Goal: Entertainment & Leisure: Consume media (video, audio)

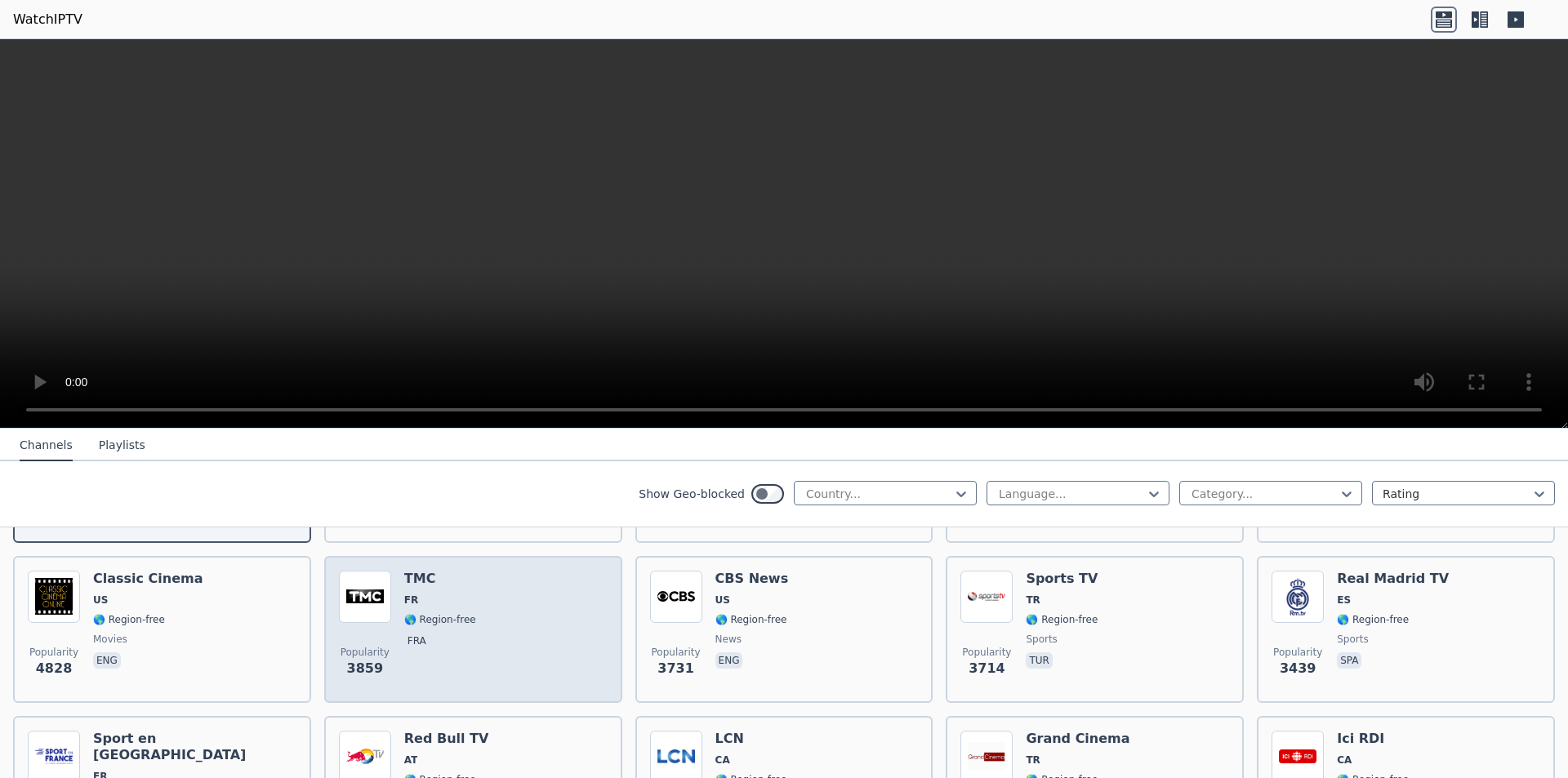
scroll to position [490, 0]
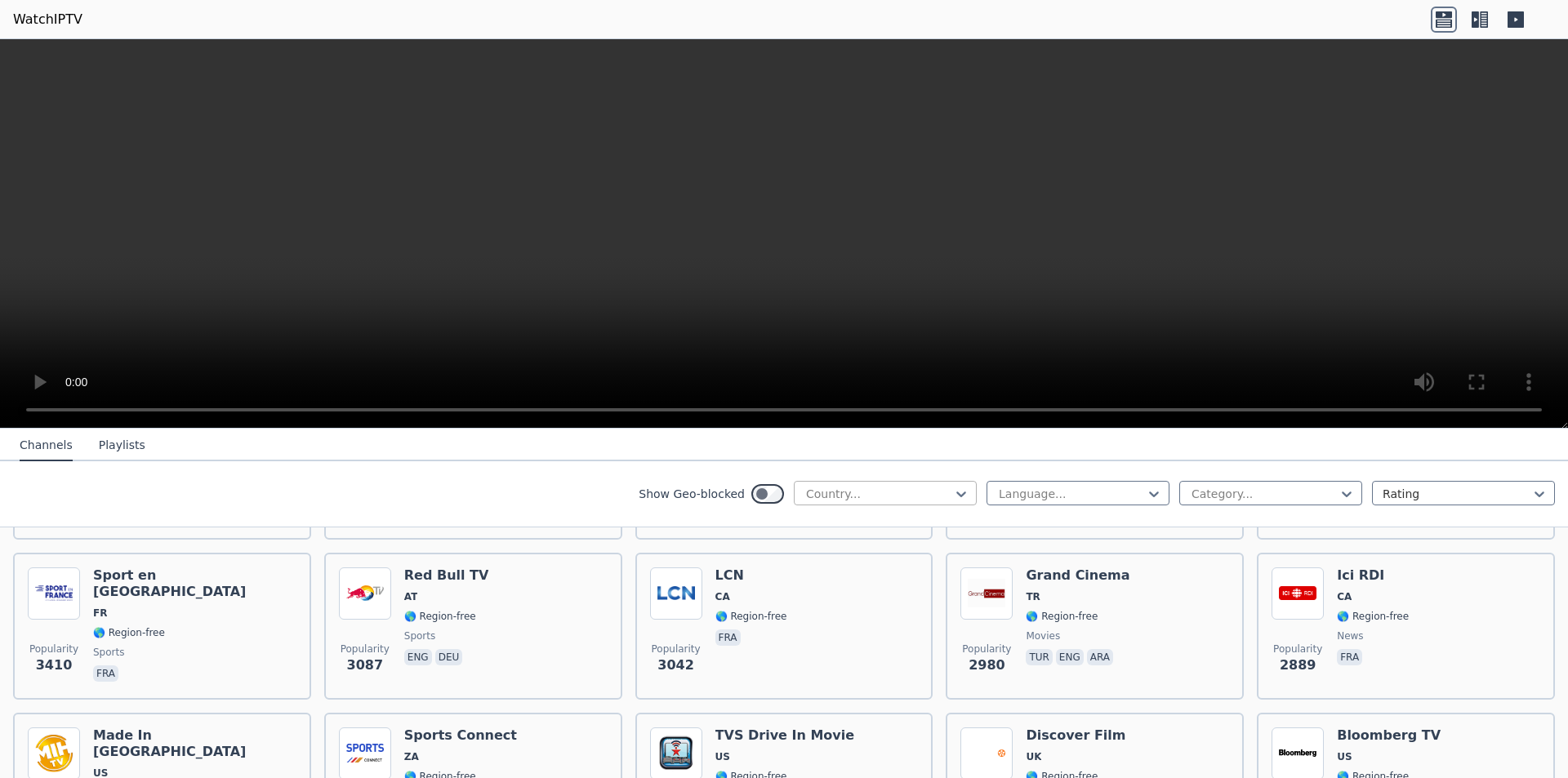
click at [835, 492] on div at bounding box center [878, 494] width 149 height 16
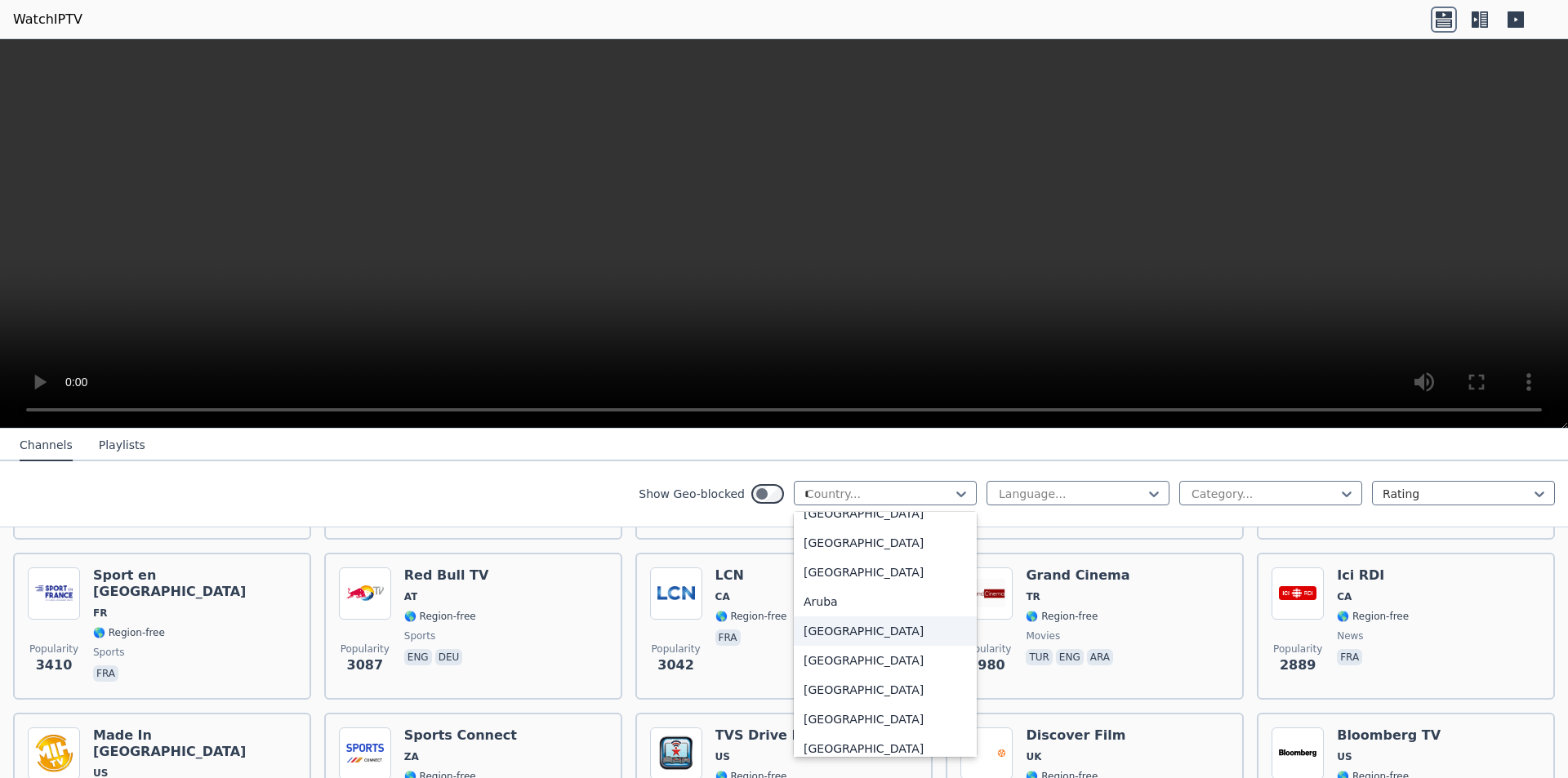
scroll to position [134, 0]
type input "**"
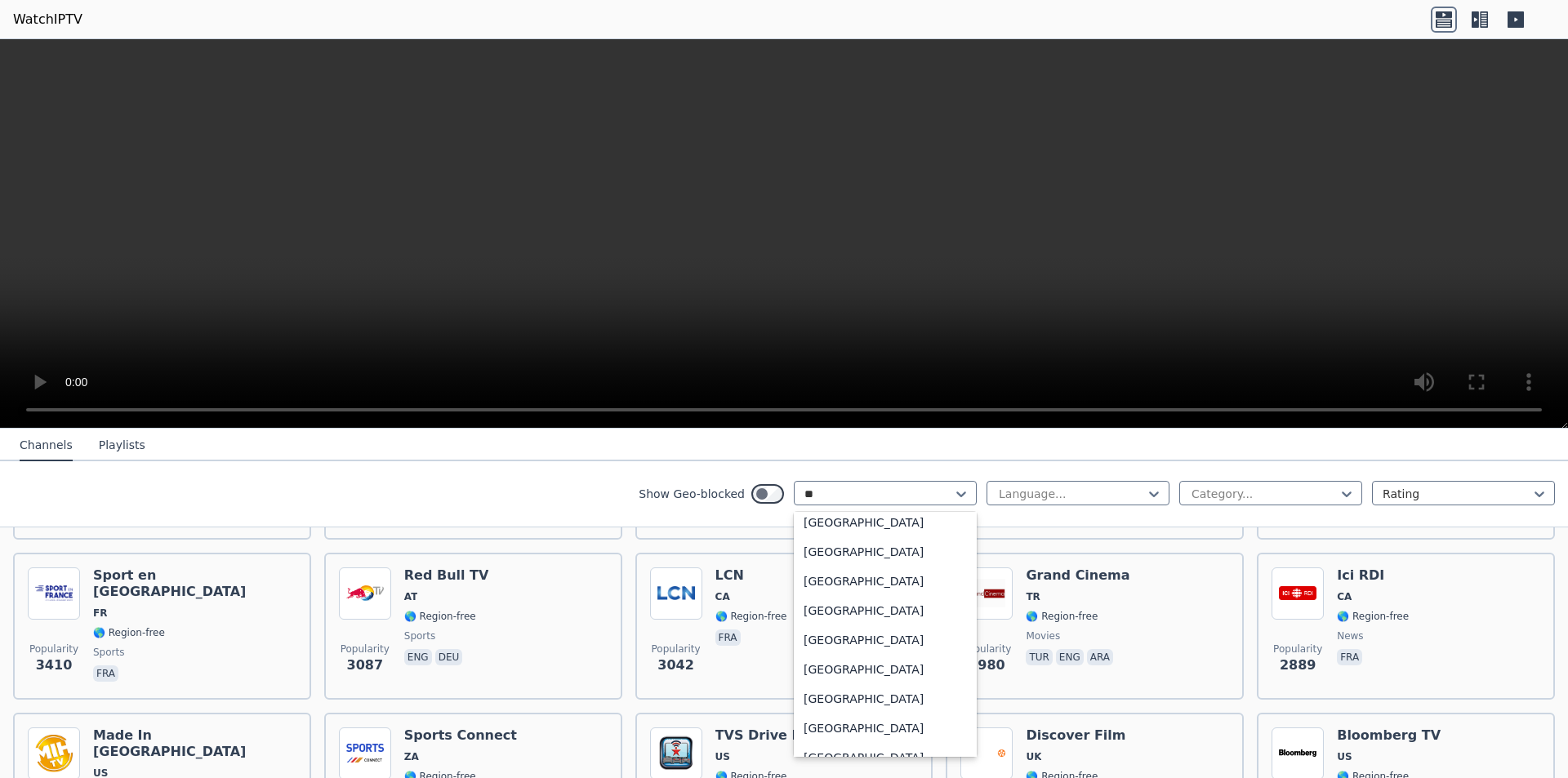
scroll to position [270, 0]
click at [811, 610] on div "[GEOGRAPHIC_DATA]" at bounding box center [885, 612] width 183 height 29
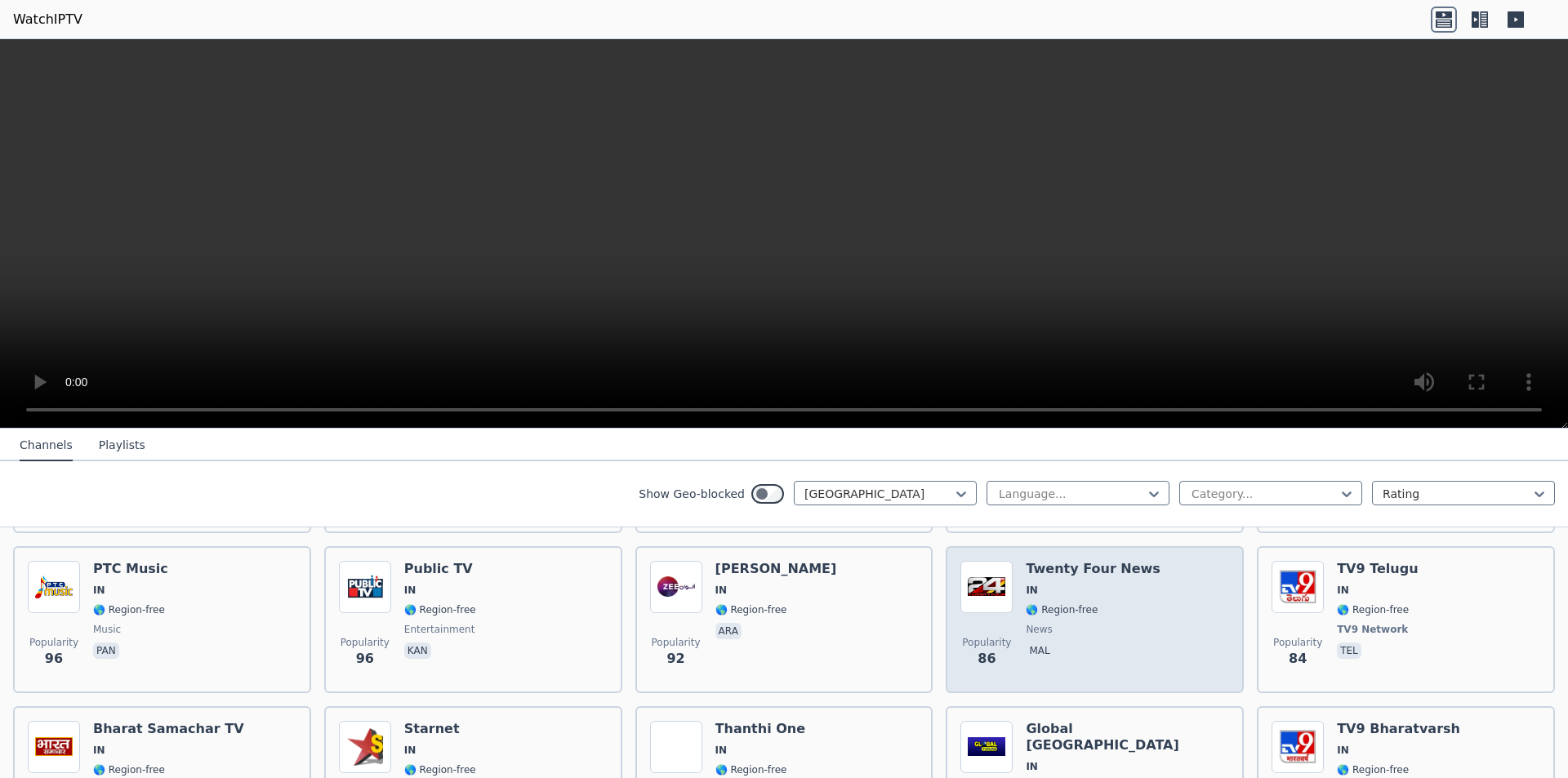
scroll to position [1225, 0]
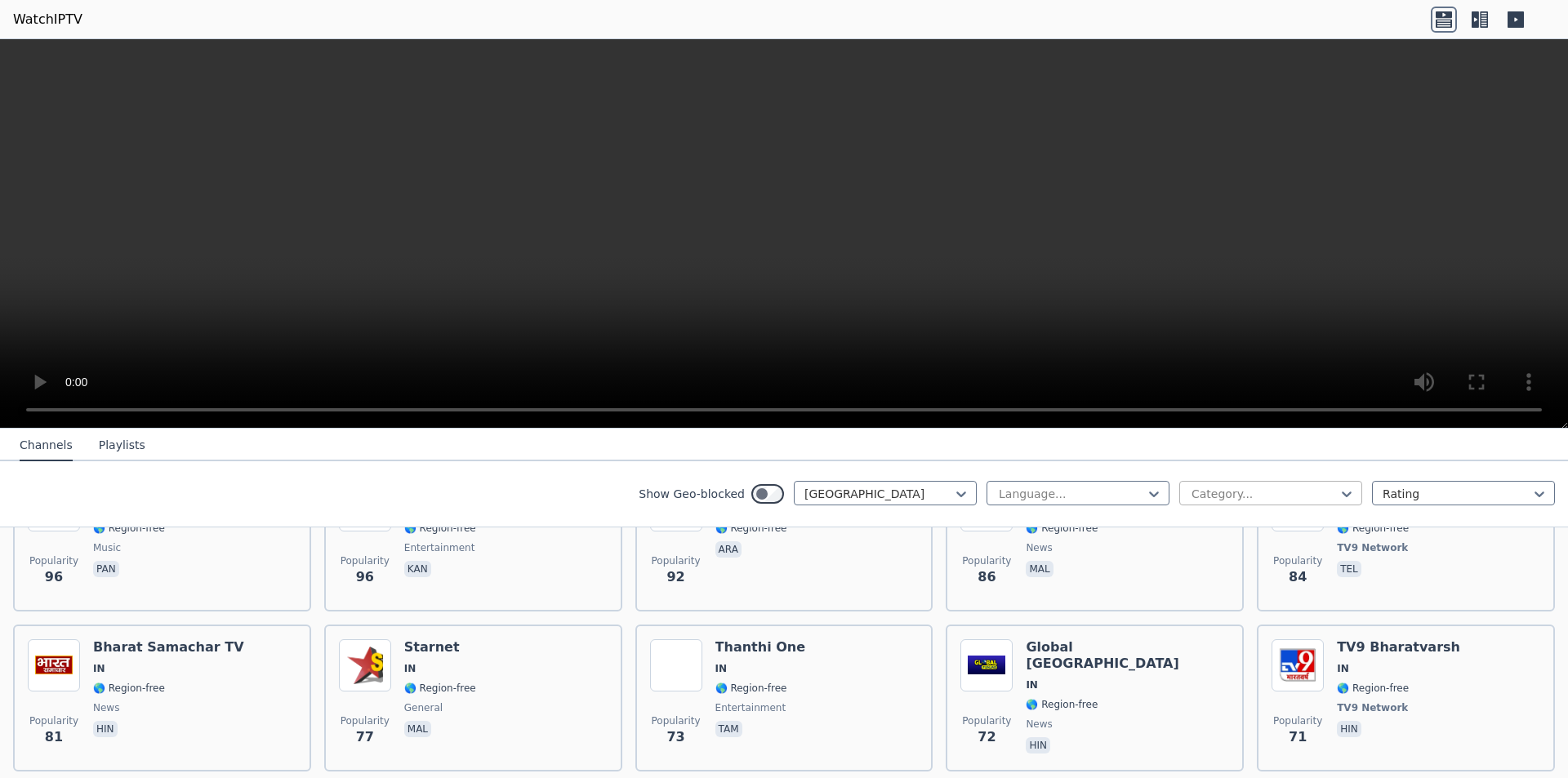
click at [1216, 499] on div at bounding box center [1264, 494] width 149 height 16
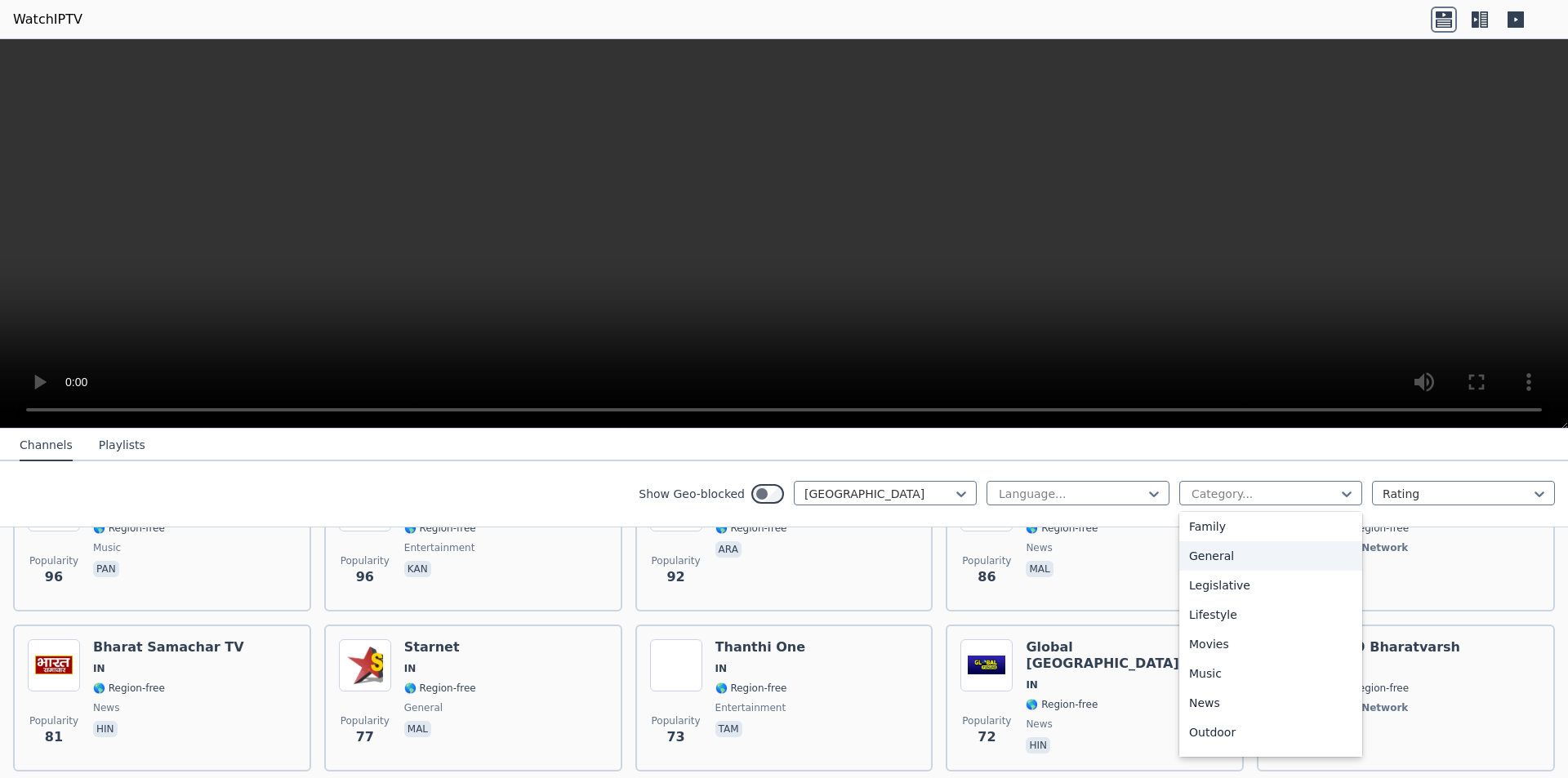
scroll to position [408, 0]
click at [1196, 563] on div "Movies" at bounding box center [1270, 562] width 183 height 29
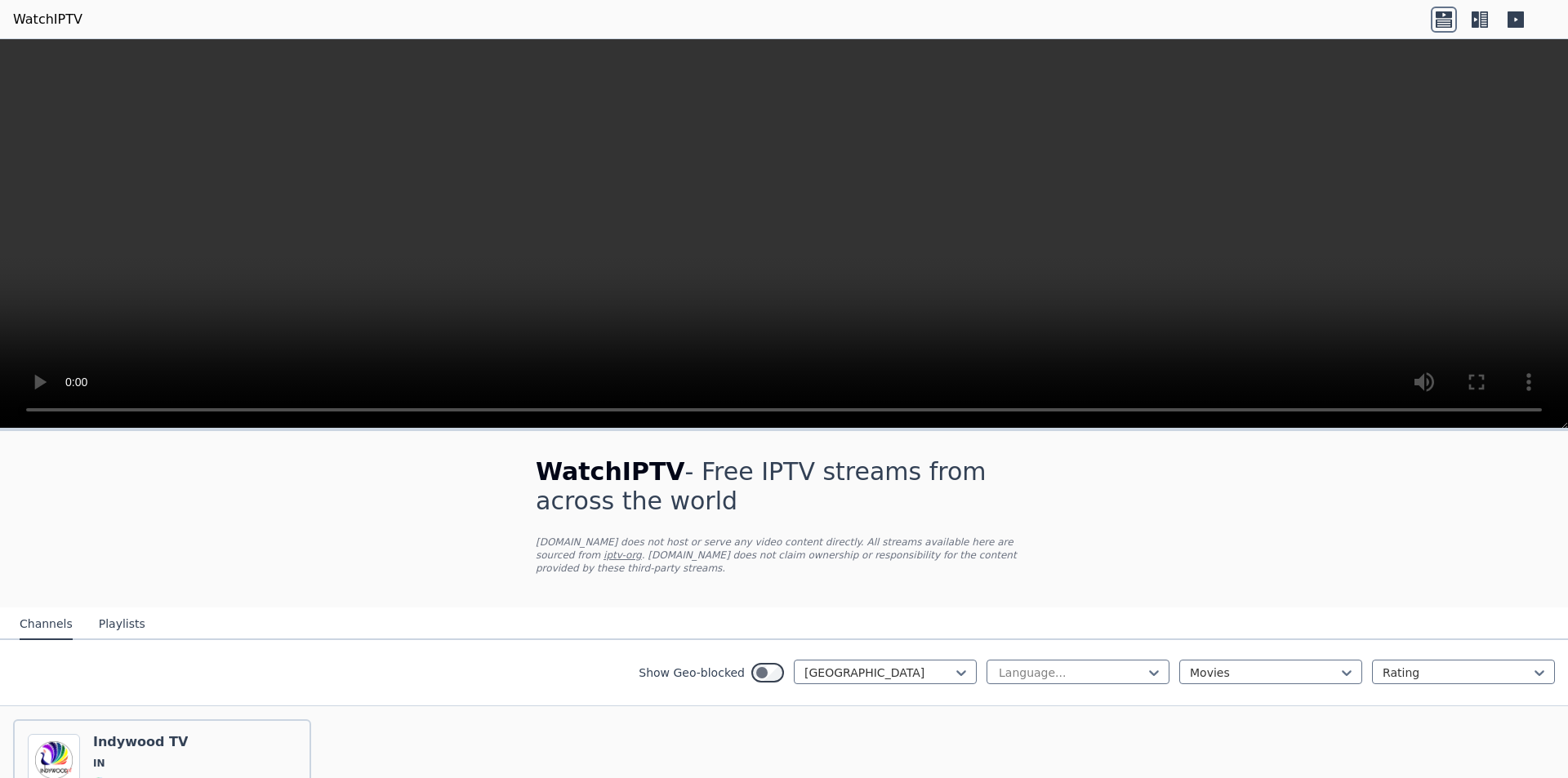
scroll to position [143, 0]
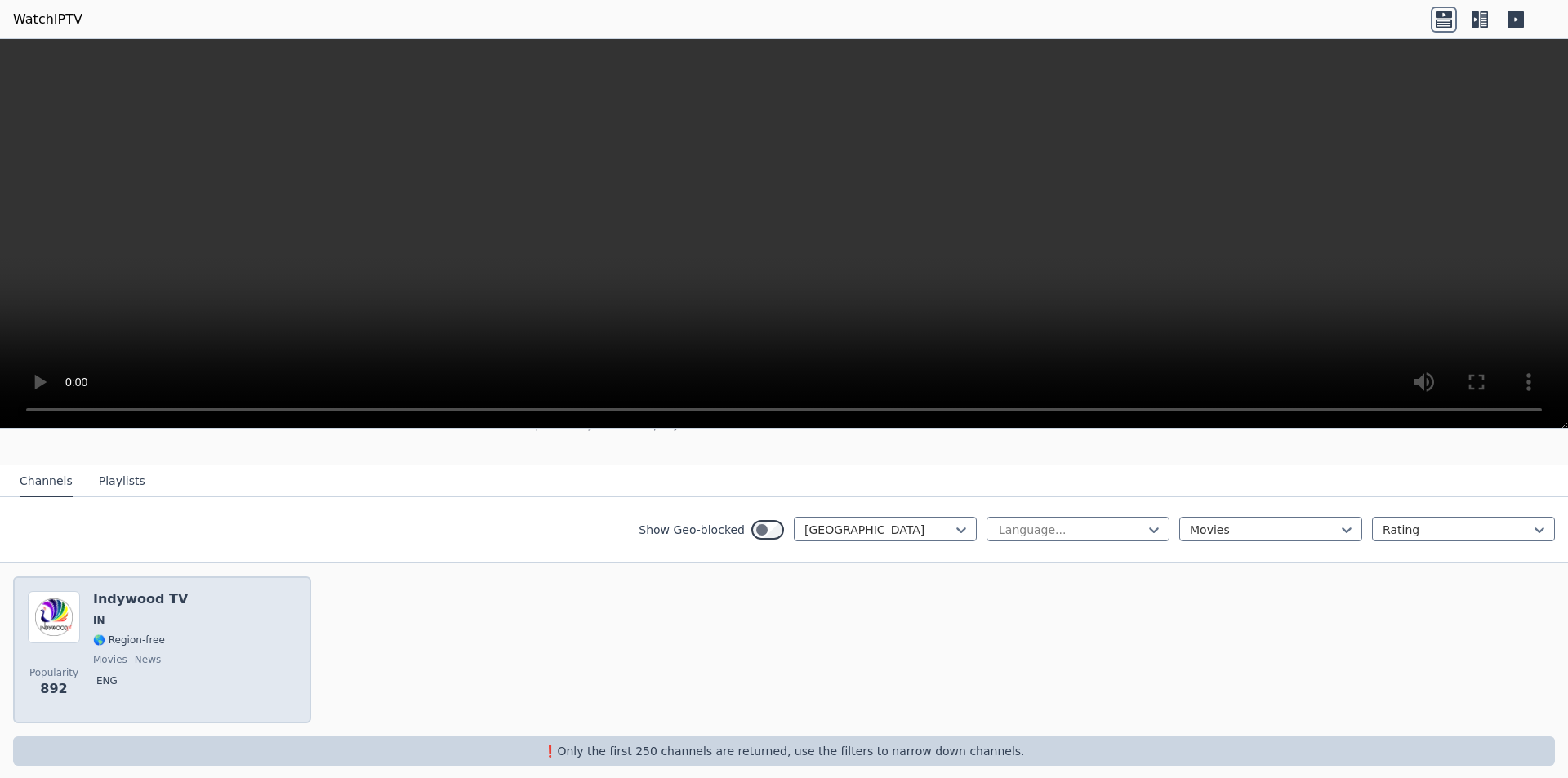
click at [124, 614] on span "IN" at bounding box center [140, 620] width 95 height 13
